Goal: Task Accomplishment & Management: Manage account settings

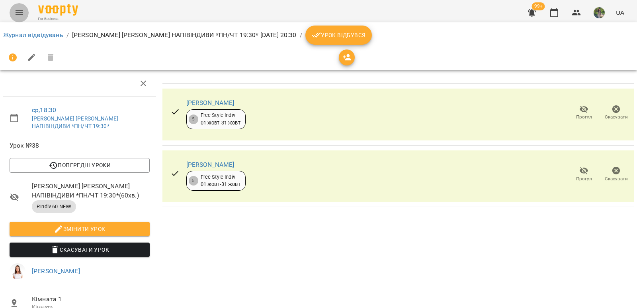
click at [18, 13] on icon "Menu" at bounding box center [19, 13] width 10 height 10
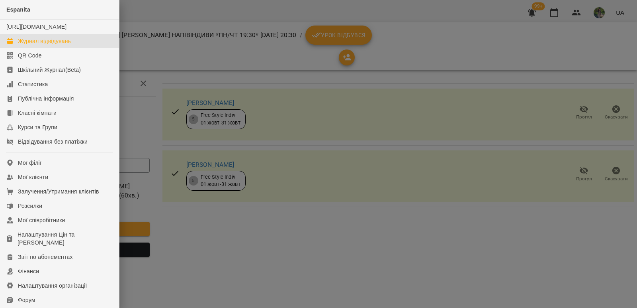
click at [44, 45] on div "Журнал відвідувань" at bounding box center [44, 41] width 53 height 8
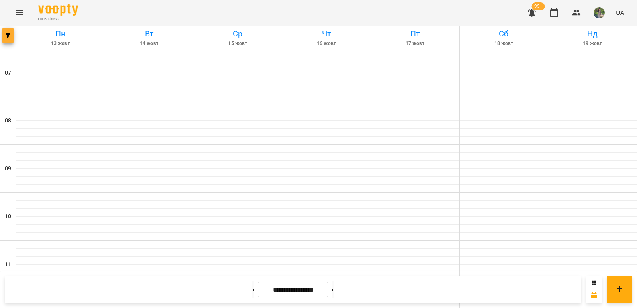
click at [9, 33] on icon "button" at bounding box center [8, 35] width 5 height 5
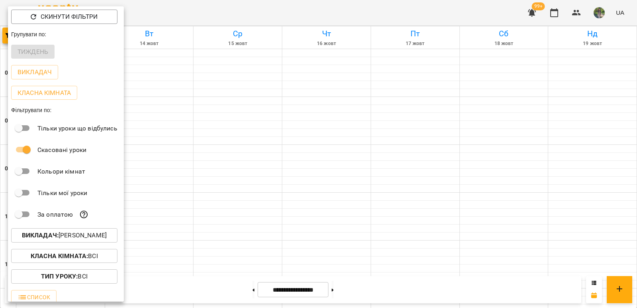
click at [82, 234] on p "Викладач : [PERSON_NAME]" at bounding box center [64, 235] width 85 height 10
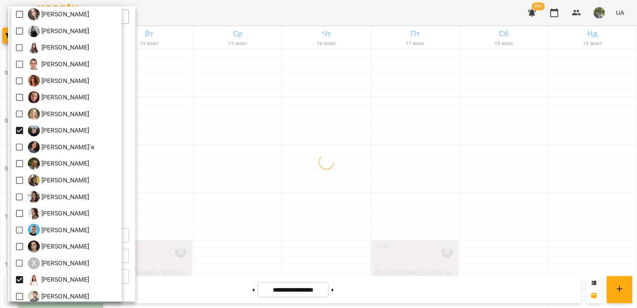
scroll to position [390, 0]
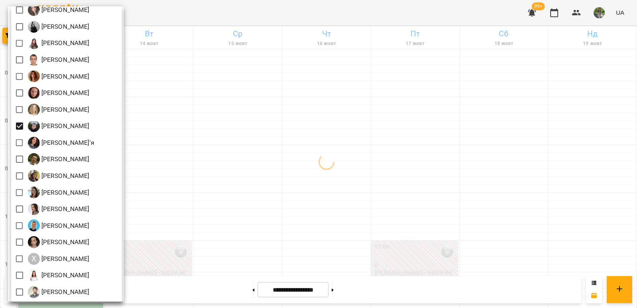
click at [224, 203] on div at bounding box center [318, 154] width 637 height 308
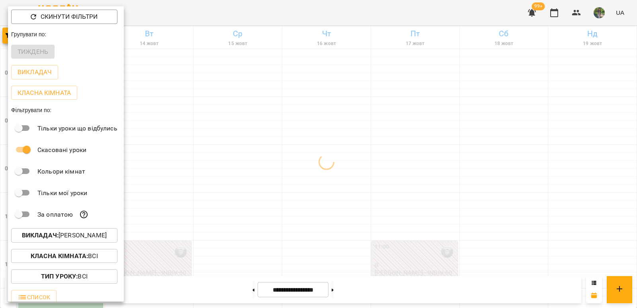
click at [235, 200] on div "Всі [PERSON_NAME] Maribel [PERSON_NAME] А [PERSON_NAME] [PERSON_NAME] [PERSON_N…" at bounding box center [318, 154] width 637 height 308
click at [235, 200] on div at bounding box center [318, 154] width 637 height 308
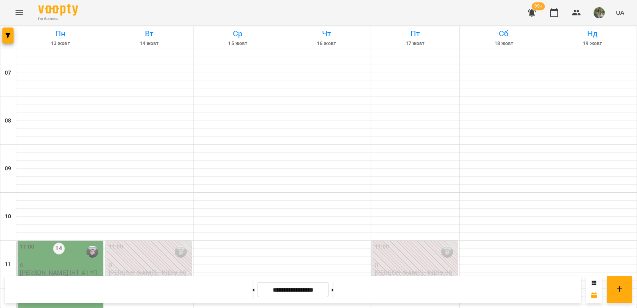
scroll to position [359, 0]
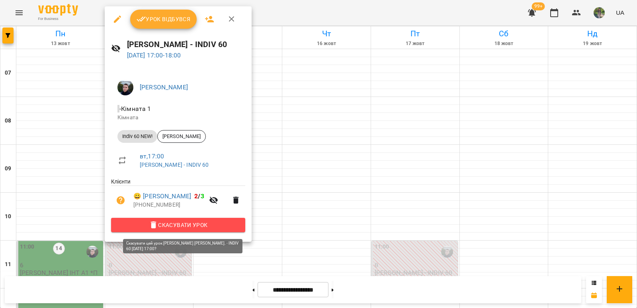
click at [220, 229] on span "Скасувати Урок" at bounding box center [179, 225] width 122 height 10
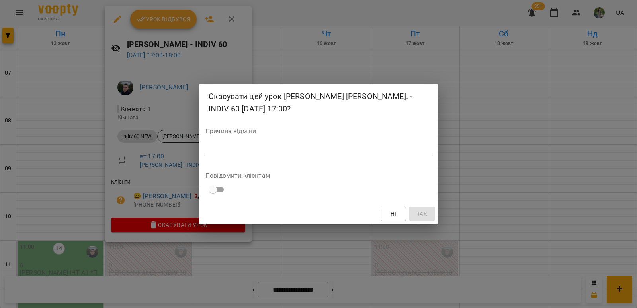
click at [267, 147] on textarea at bounding box center [319, 150] width 226 height 8
type textarea "*******"
click at [429, 210] on button "Так" at bounding box center [422, 213] width 25 height 14
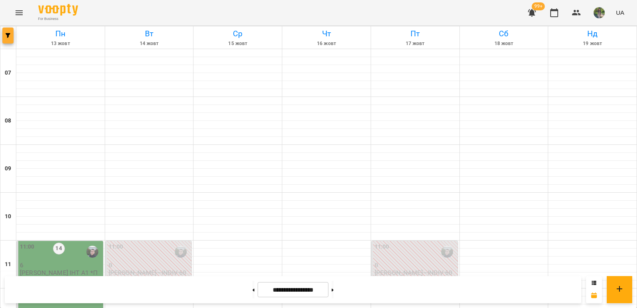
click at [6, 35] on icon "button" at bounding box center [8, 35] width 5 height 5
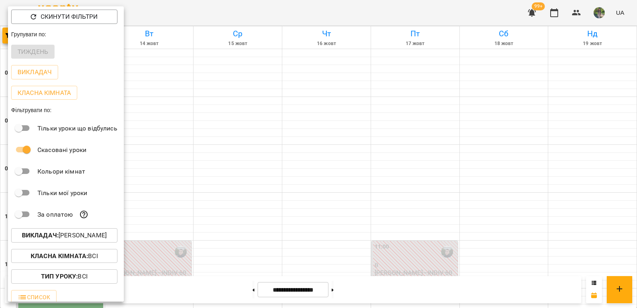
click at [99, 237] on p "Викладач : [PERSON_NAME]" at bounding box center [64, 235] width 85 height 10
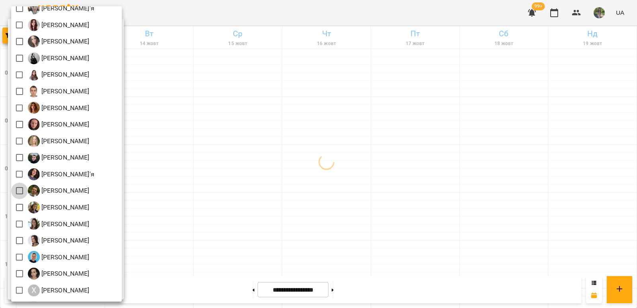
click at [258, 168] on div at bounding box center [318, 154] width 637 height 308
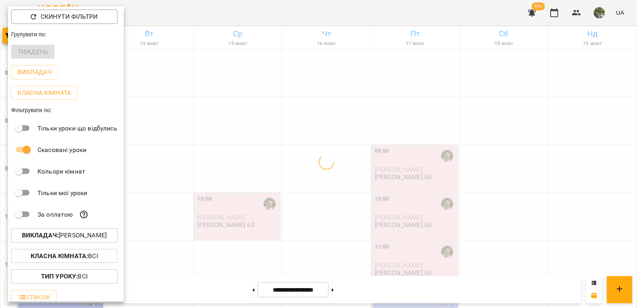
click at [238, 166] on div "Всі [PERSON_NAME] Maribel [PERSON_NAME] А [PERSON_NAME] [PERSON_NAME] [PERSON_N…" at bounding box center [318, 154] width 637 height 308
click at [228, 166] on div at bounding box center [318, 154] width 637 height 308
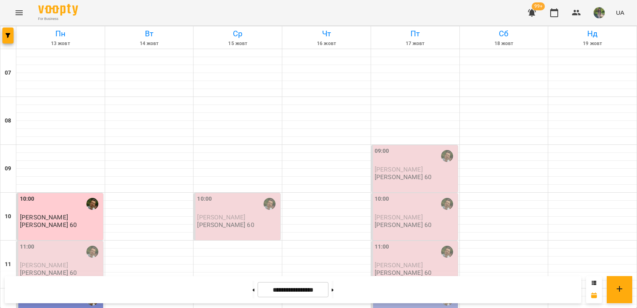
scroll to position [120, 0]
click at [59, 261] on span "[PERSON_NAME]" at bounding box center [44, 265] width 48 height 8
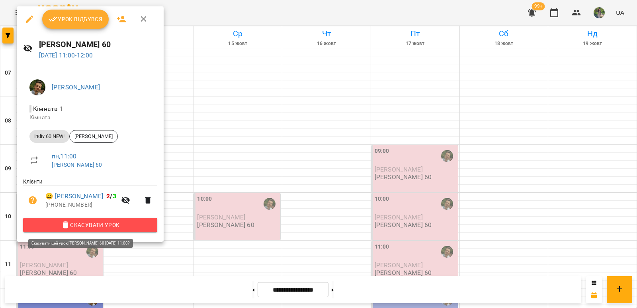
click at [114, 226] on span "Скасувати Урок" at bounding box center [90, 225] width 122 height 10
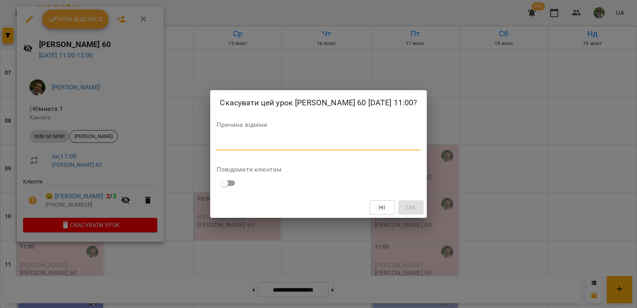
click at [231, 146] on textarea at bounding box center [319, 144] width 204 height 8
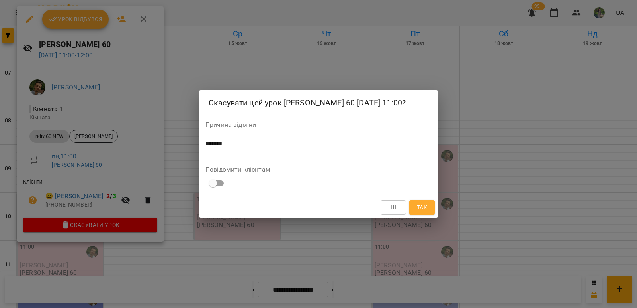
type textarea "*******"
click at [428, 214] on button "Так" at bounding box center [422, 207] width 25 height 14
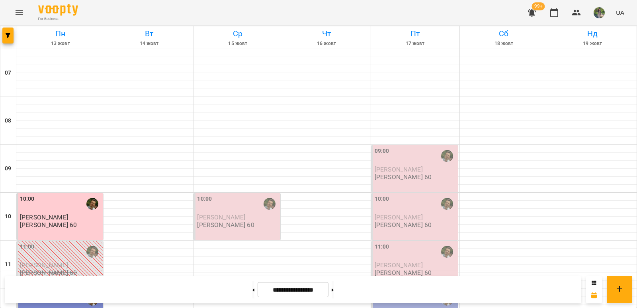
scroll to position [398, 0]
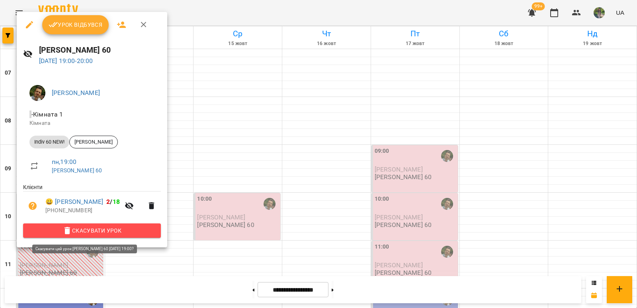
click at [124, 231] on span "Скасувати Урок" at bounding box center [91, 230] width 125 height 10
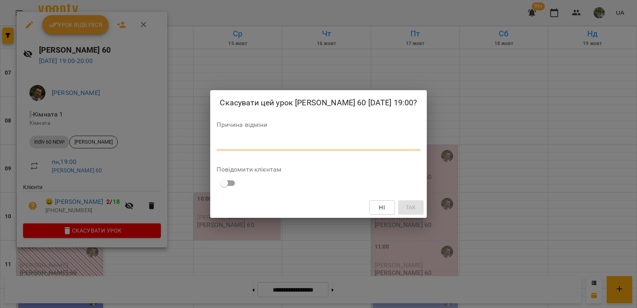
click at [284, 147] on textarea at bounding box center [319, 144] width 204 height 8
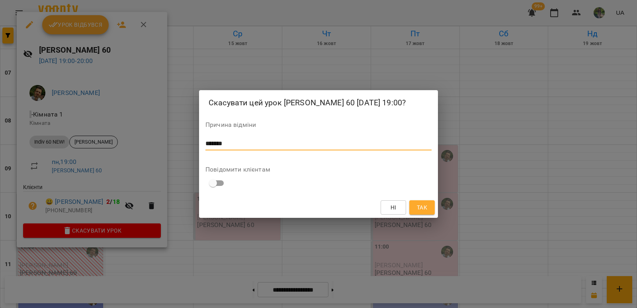
type textarea "*******"
click at [423, 211] on span "Так" at bounding box center [422, 207] width 10 height 10
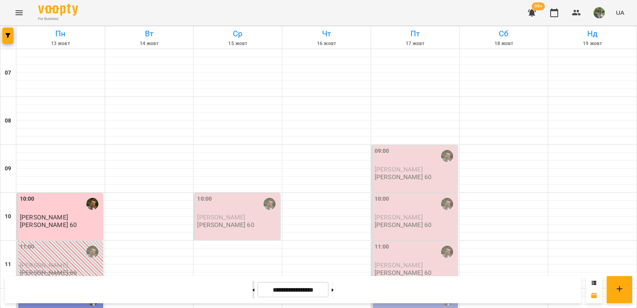
click at [253, 287] on button at bounding box center [254, 289] width 2 height 18
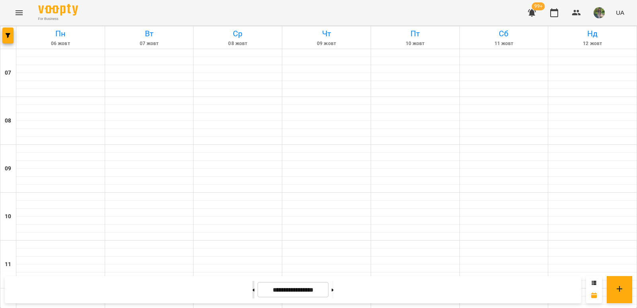
type input "**********"
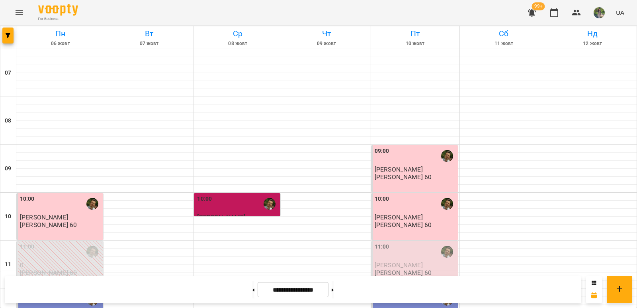
scroll to position [120, 0]
click at [409, 242] on div "11:00" at bounding box center [416, 251] width 82 height 18
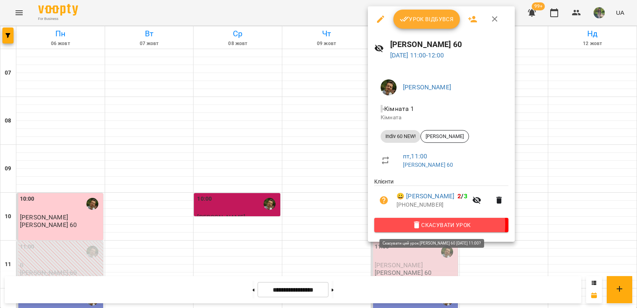
click at [408, 226] on span "Скасувати Урок" at bounding box center [442, 225] width 122 height 10
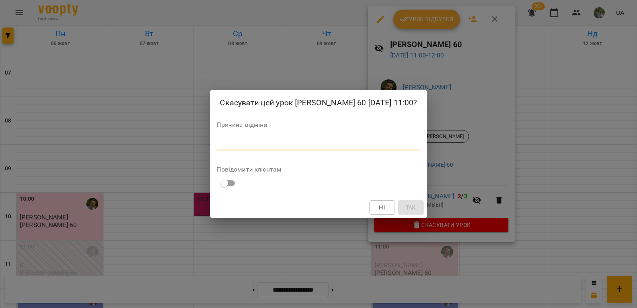
click at [396, 147] on textarea at bounding box center [319, 144] width 204 height 8
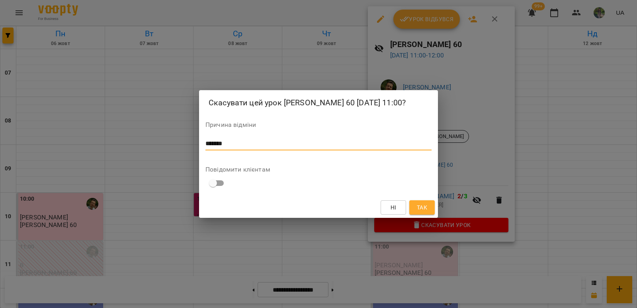
type textarea "*******"
click at [428, 212] on span "Так" at bounding box center [422, 207] width 13 height 10
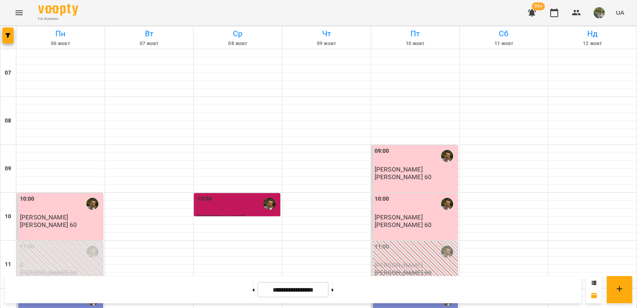
scroll to position [359, 0]
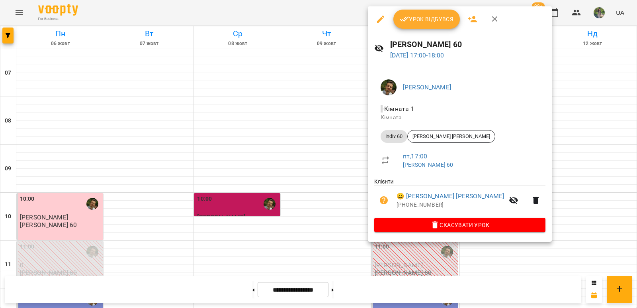
click at [420, 229] on span "Скасувати Урок" at bounding box center [460, 225] width 159 height 10
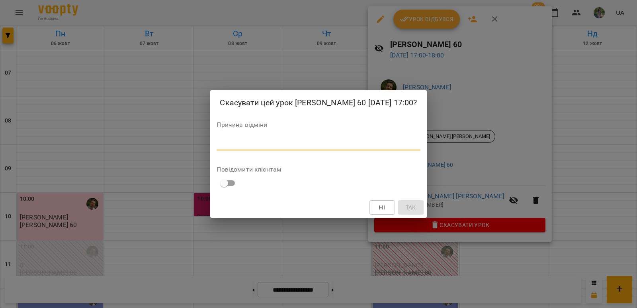
click at [356, 147] on textarea at bounding box center [319, 144] width 204 height 8
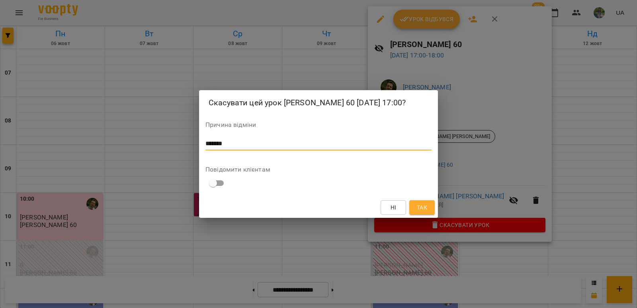
type textarea "*******"
click at [427, 212] on span "Так" at bounding box center [422, 207] width 10 height 10
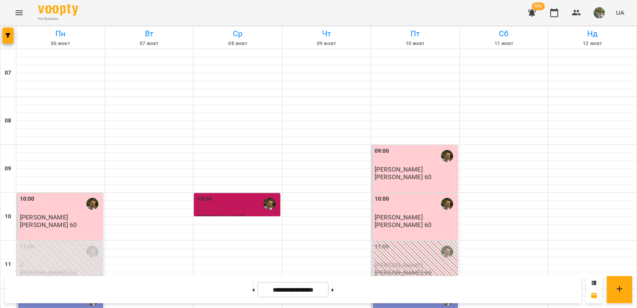
scroll to position [438, 0]
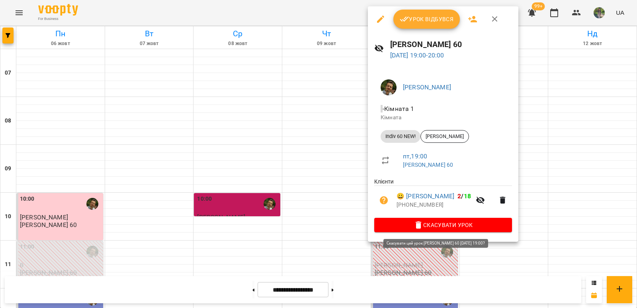
click at [410, 224] on span "Скасувати Урок" at bounding box center [443, 225] width 125 height 10
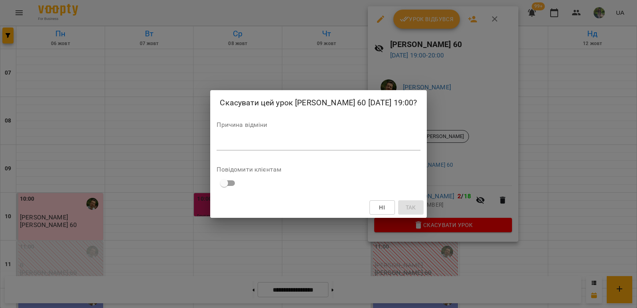
click at [376, 147] on textarea at bounding box center [319, 144] width 204 height 8
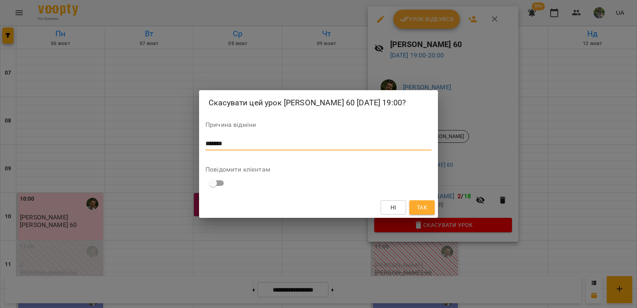
type textarea "*******"
click at [423, 212] on span "Так" at bounding box center [422, 207] width 10 height 10
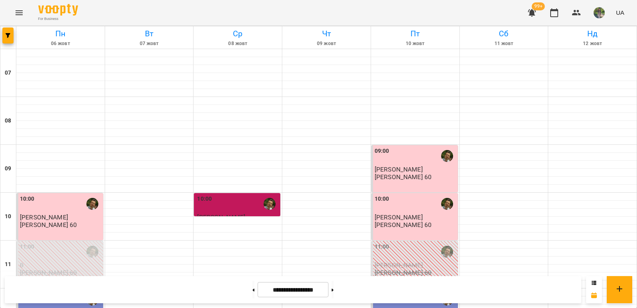
scroll to position [542, 0]
click at [9, 37] on icon "button" at bounding box center [8, 35] width 5 height 5
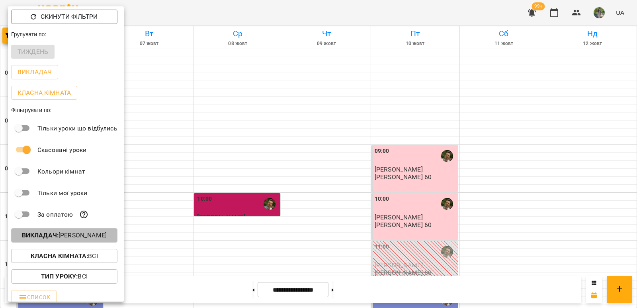
click at [96, 234] on p "Викладач : [PERSON_NAME]" at bounding box center [64, 235] width 85 height 10
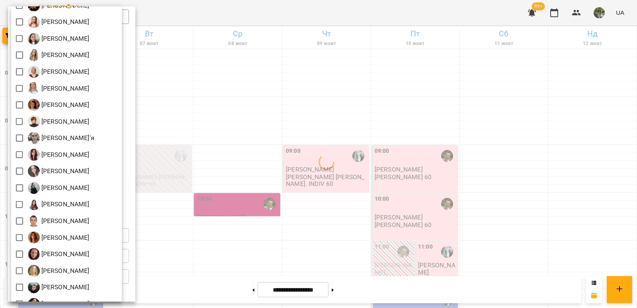
scroll to position [279, 0]
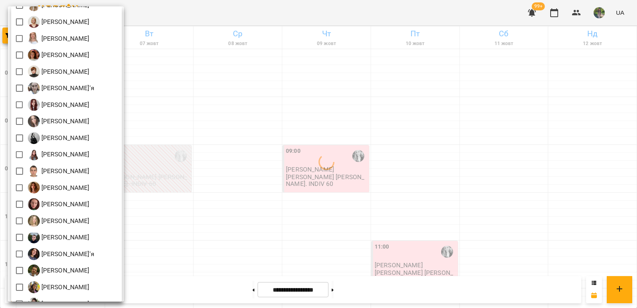
click at [213, 240] on div at bounding box center [318, 154] width 637 height 308
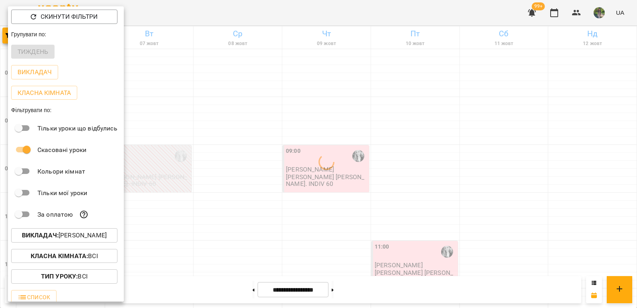
click at [212, 235] on div "Всі [PERSON_NAME] Maribel [PERSON_NAME] А [PERSON_NAME] [PERSON_NAME] [PERSON_N…" at bounding box center [318, 154] width 637 height 308
click at [164, 225] on div at bounding box center [318, 154] width 637 height 308
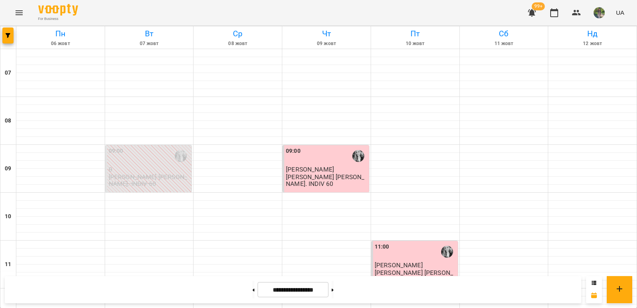
scroll to position [303, 0]
click at [334, 293] on button at bounding box center [333, 289] width 2 height 18
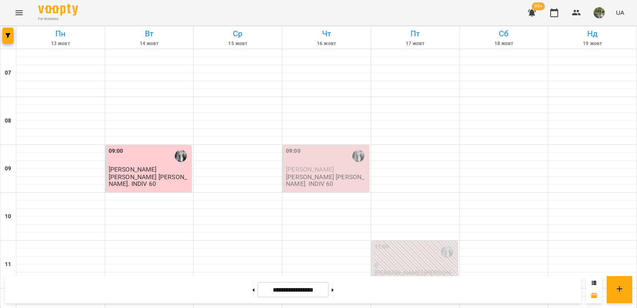
scroll to position [184, 0]
click at [253, 292] on button at bounding box center [254, 289] width 2 height 18
type input "**********"
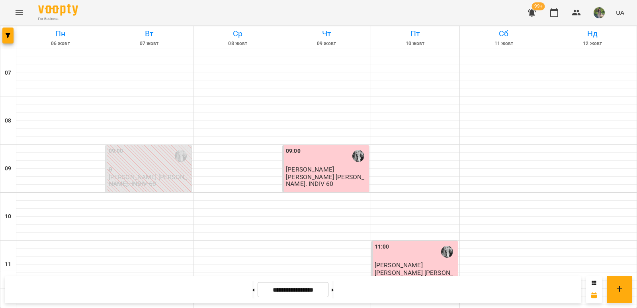
scroll to position [224, 0]
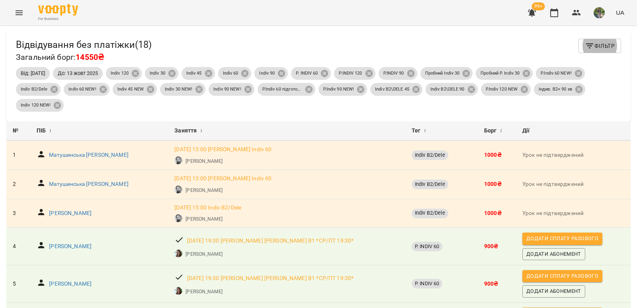
click at [533, 8] on span "99+" at bounding box center [538, 6] width 13 height 8
click at [532, 14] on icon "button" at bounding box center [532, 13] width 8 height 8
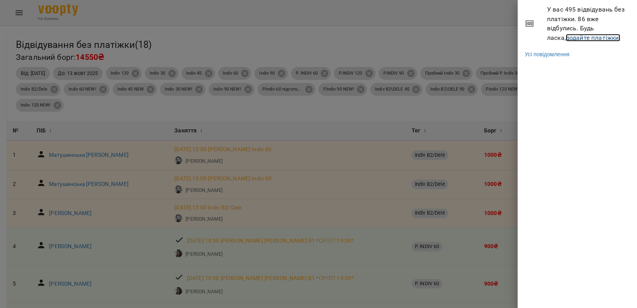
click at [571, 39] on link "додайте платіжки!" at bounding box center [593, 38] width 55 height 8
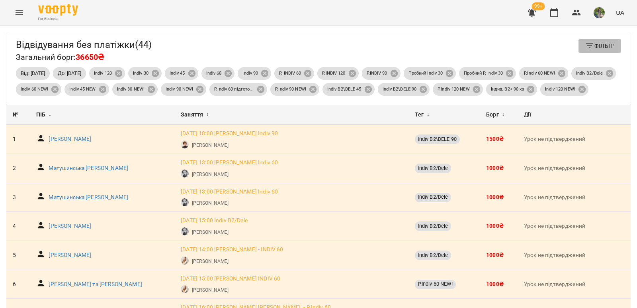
click at [594, 49] on span "Фільтр" at bounding box center [600, 46] width 30 height 10
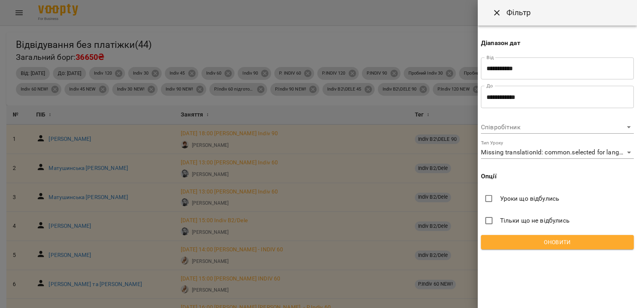
click at [535, 102] on input "**********" at bounding box center [557, 97] width 153 height 22
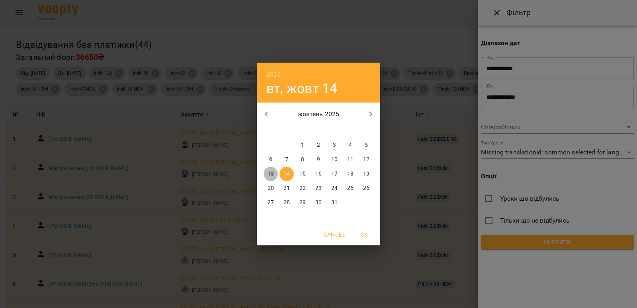
drag, startPoint x: 272, startPoint y: 173, endPoint x: 413, endPoint y: 217, distance: 148.1
click at [272, 173] on p "13" at bounding box center [271, 174] width 6 height 8
type input "**********"
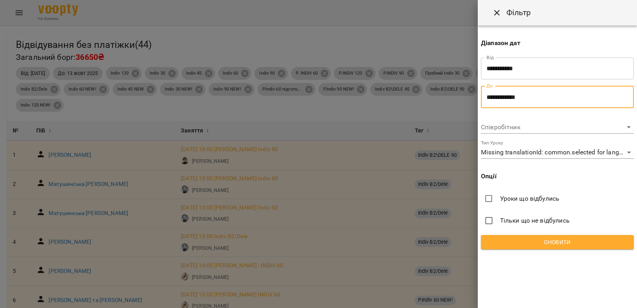
click at [556, 242] on span "Оновити" at bounding box center [558, 242] width 140 height 10
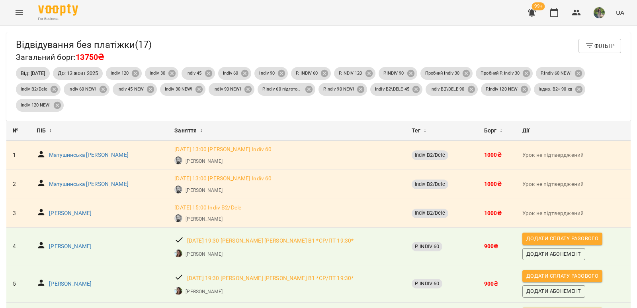
click at [596, 47] on span "Фільтр" at bounding box center [600, 46] width 30 height 10
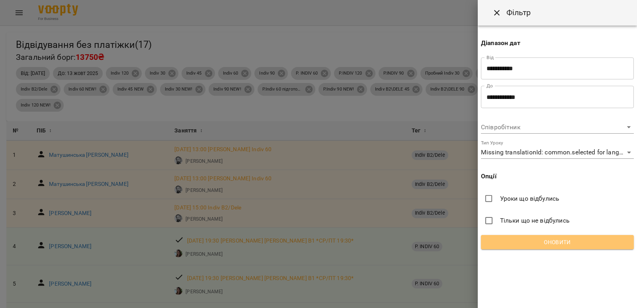
click at [555, 239] on span "Оновити" at bounding box center [558, 242] width 140 height 10
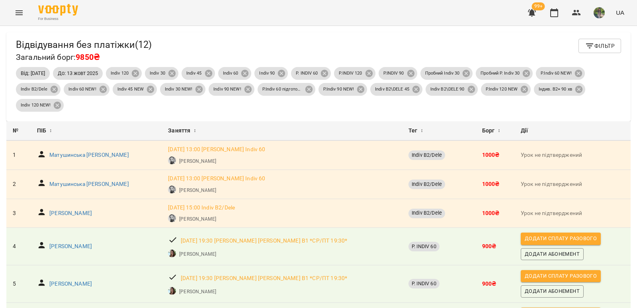
click at [606, 46] on span "Фільтр" at bounding box center [600, 46] width 30 height 10
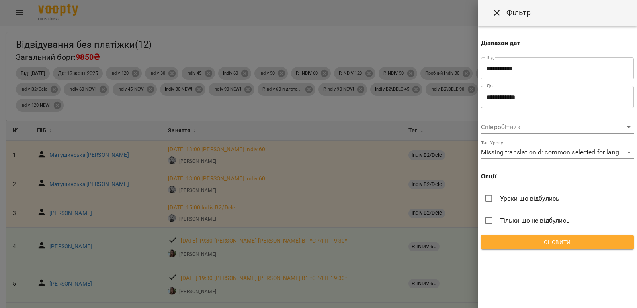
click at [564, 240] on span "Оновити" at bounding box center [558, 242] width 140 height 10
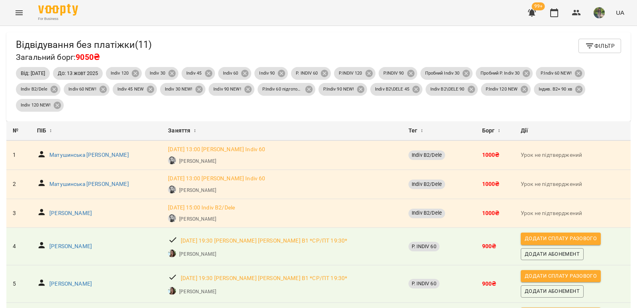
click at [604, 45] on span "Фільтр" at bounding box center [600, 46] width 30 height 10
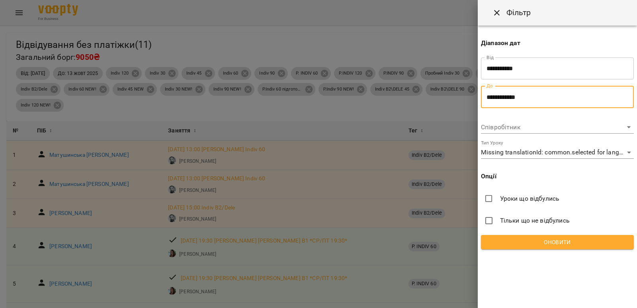
click at [552, 102] on input "**********" at bounding box center [557, 97] width 153 height 22
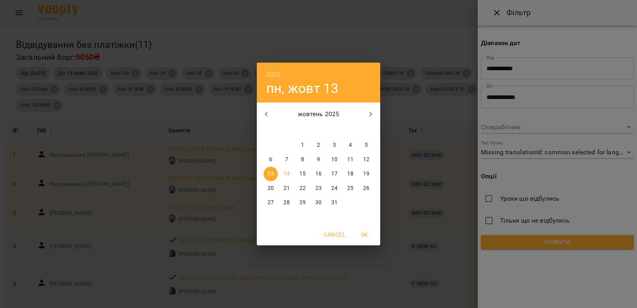
click at [590, 244] on div "2025 пн, жовт 13 жовтень 2025 пн вт ср чт пт сб нд 29 30 1 2 3 4 5 6 7 8 9 10 1…" at bounding box center [318, 154] width 637 height 308
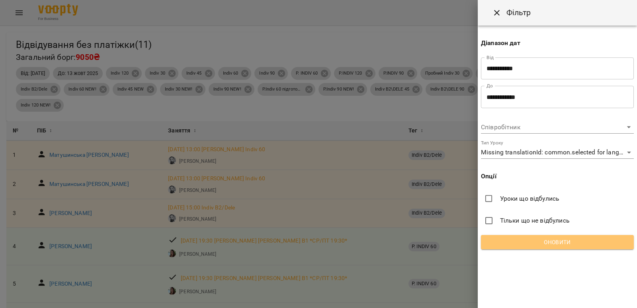
click at [588, 244] on span "Оновити" at bounding box center [558, 242] width 140 height 10
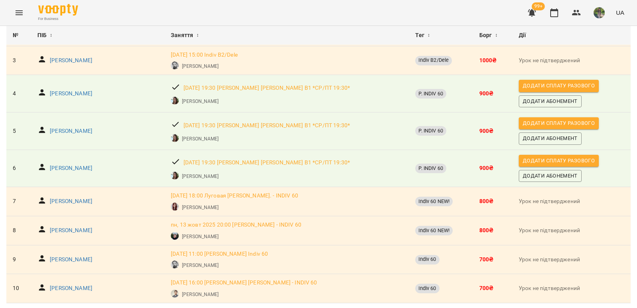
scroll to position [178, 0]
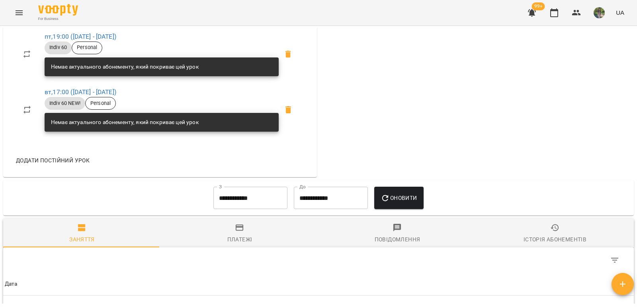
scroll to position [426, 0]
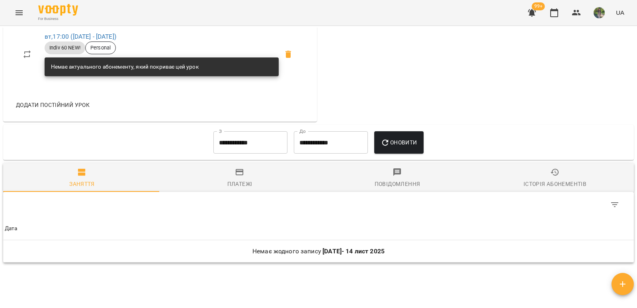
click at [551, 177] on icon "button" at bounding box center [556, 172] width 10 height 10
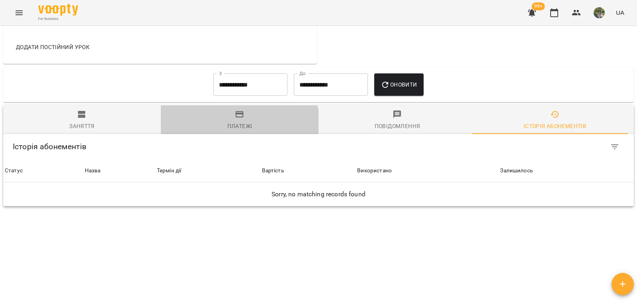
click at [236, 131] on div "Платежі" at bounding box center [239, 126] width 25 height 10
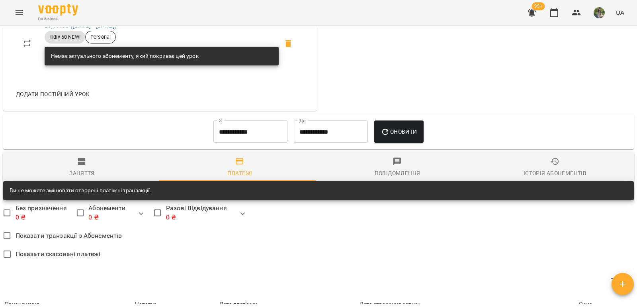
scroll to position [490, 0]
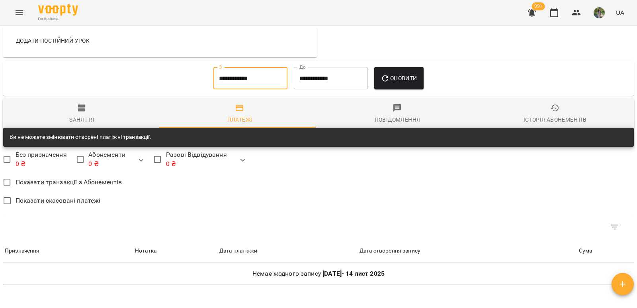
click at [231, 82] on input "**********" at bounding box center [251, 78] width 74 height 22
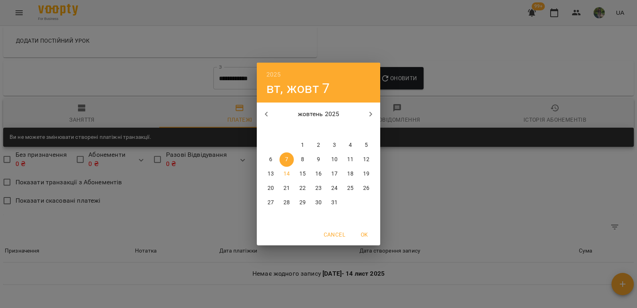
click at [267, 115] on icon "button" at bounding box center [266, 114] width 3 height 5
click at [267, 116] on icon "button" at bounding box center [267, 114] width 10 height 10
click at [261, 111] on button "button" at bounding box center [266, 113] width 19 height 19
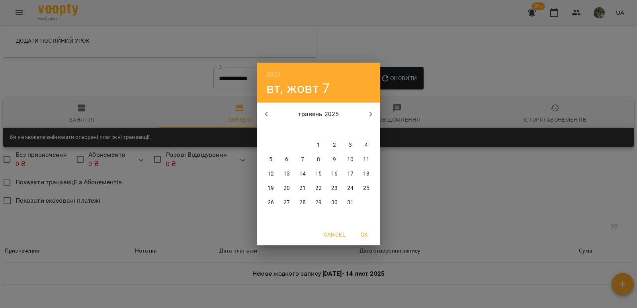
drag, startPoint x: 318, startPoint y: 142, endPoint x: 354, endPoint y: 119, distance: 42.9
click at [318, 142] on p "1" at bounding box center [318, 145] width 3 height 8
type input "**********"
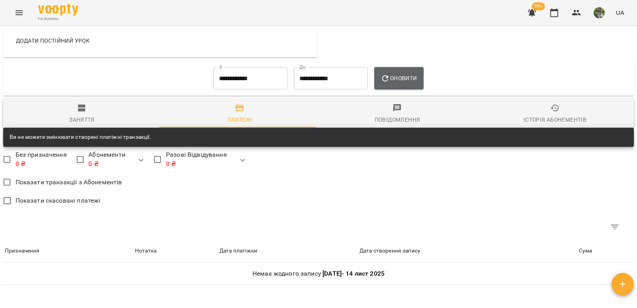
click at [390, 83] on icon "button" at bounding box center [386, 79] width 10 height 10
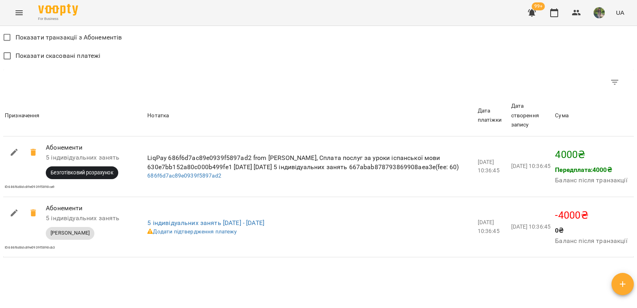
scroll to position [649, 0]
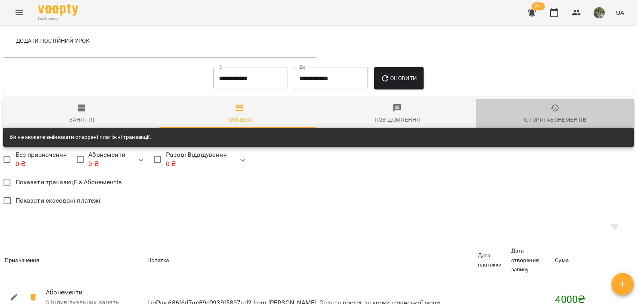
click at [575, 124] on div "Історія абонементів" at bounding box center [555, 120] width 63 height 10
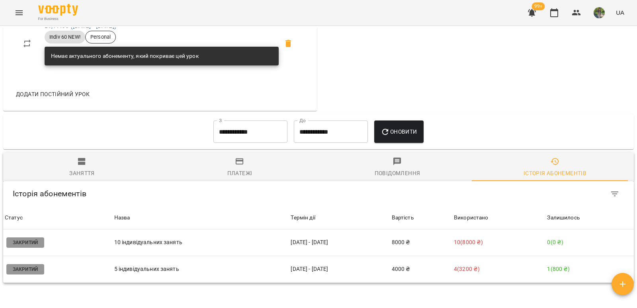
scroll to position [490, 0]
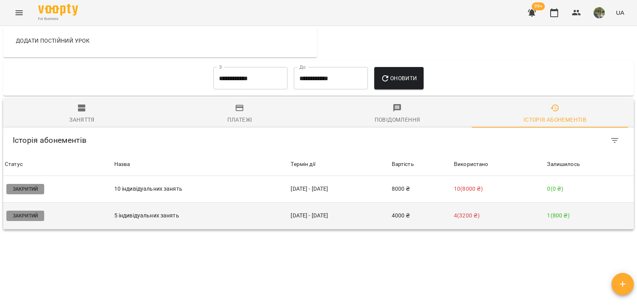
click at [520, 220] on p "4 ( 3200 ₴ )" at bounding box center [499, 215] width 90 height 8
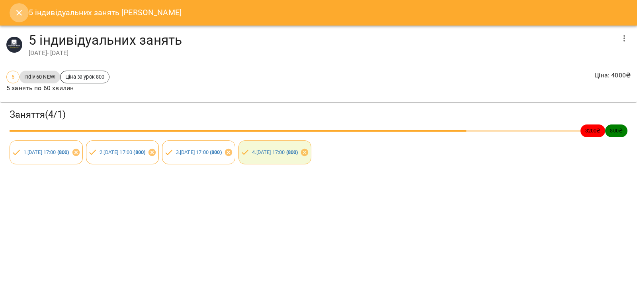
click at [18, 14] on icon "Close" at bounding box center [19, 13] width 6 height 6
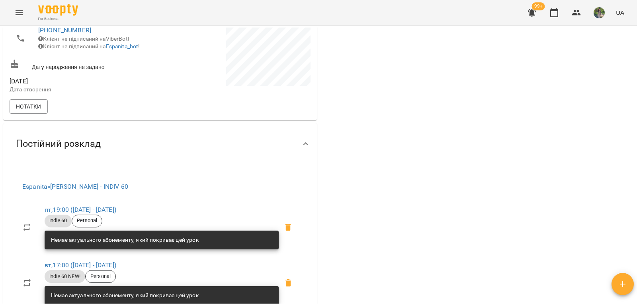
scroll to position [0, 0]
